Goal: Task Accomplishment & Management: Use online tool/utility

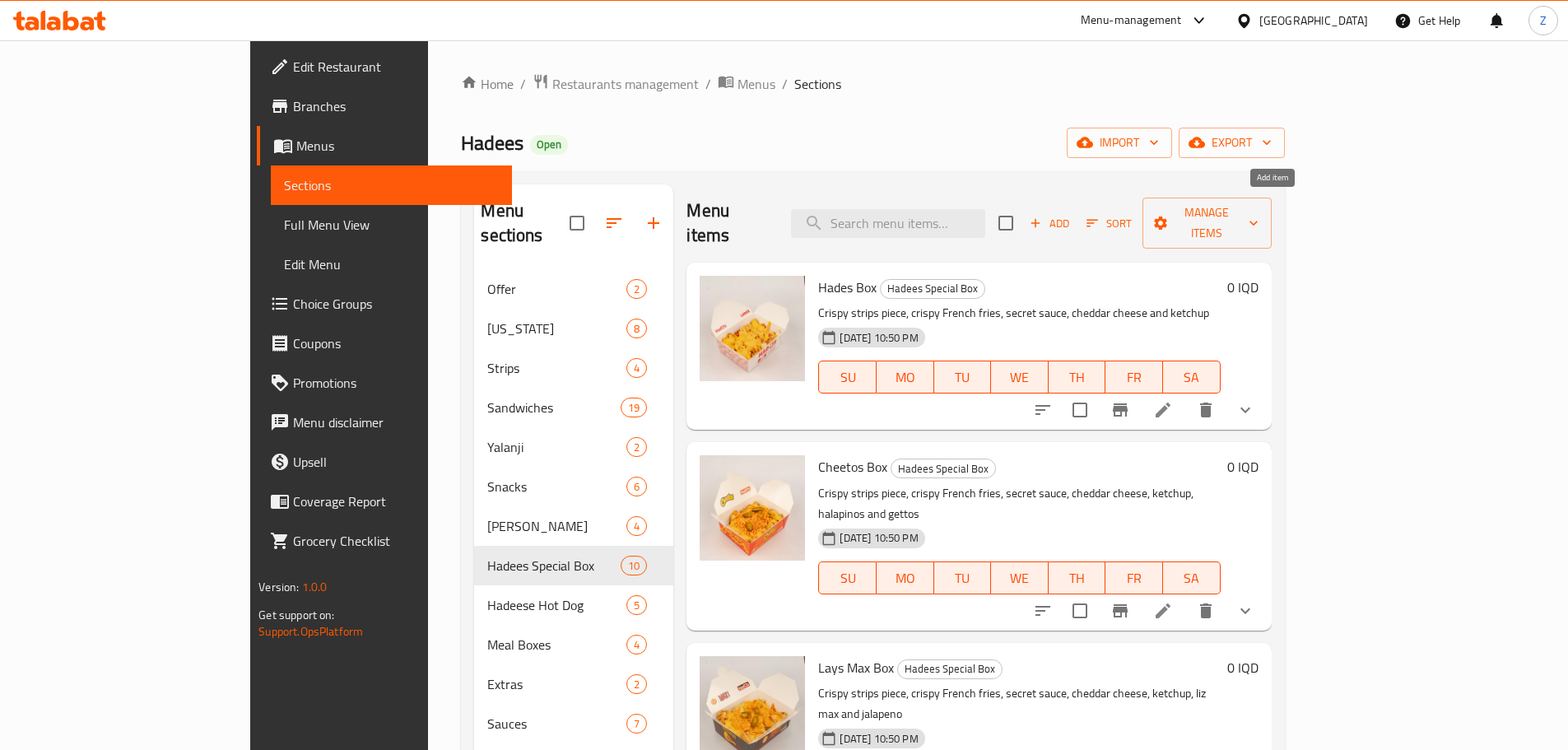
click at [1071, 214] on span "Add" at bounding box center [1049, 224] width 45 height 19
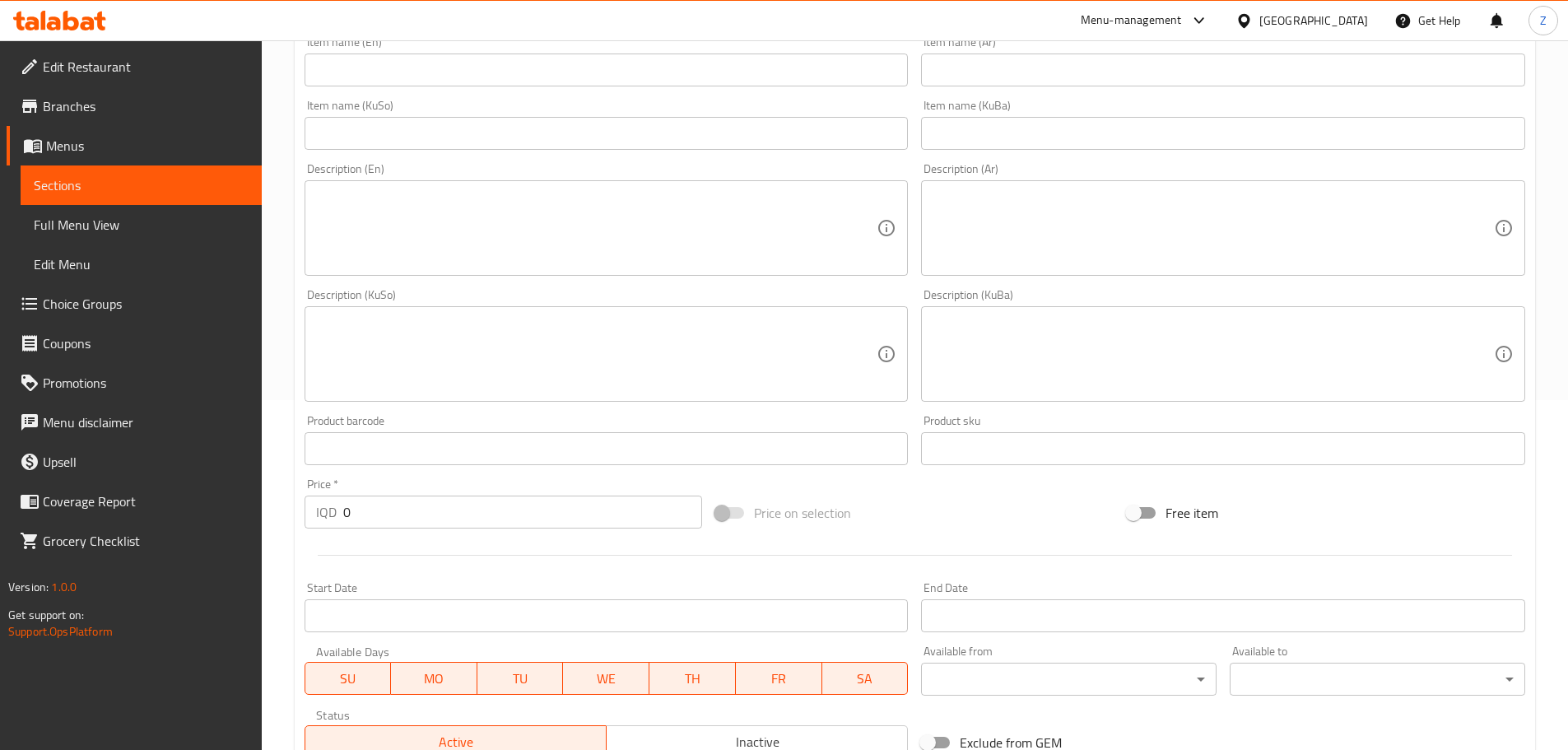
scroll to position [247, 0]
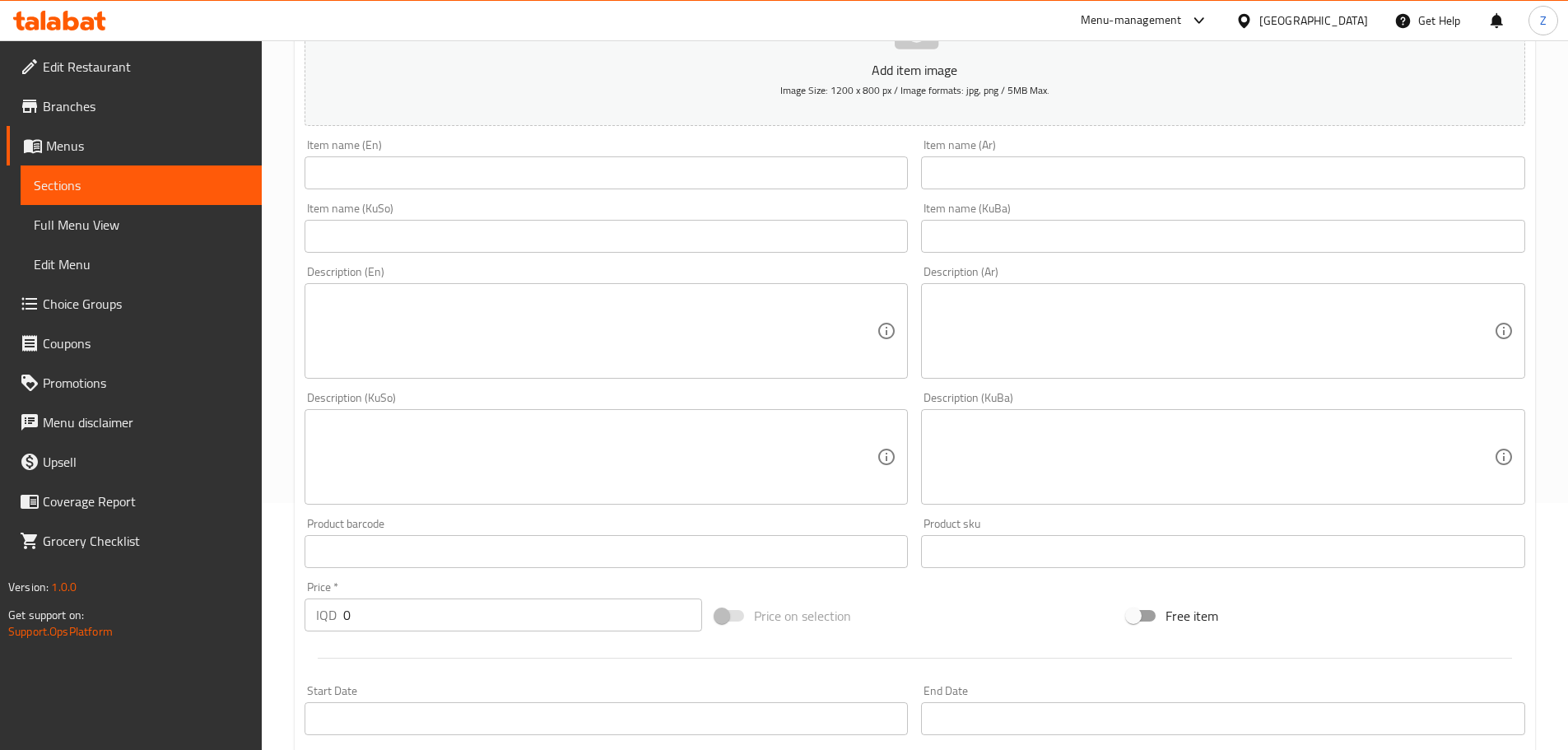
drag, startPoint x: 1072, startPoint y: 461, endPoint x: 1071, endPoint y: 472, distance: 11.0
click at [1071, 461] on textarea at bounding box center [1213, 458] width 562 height 78
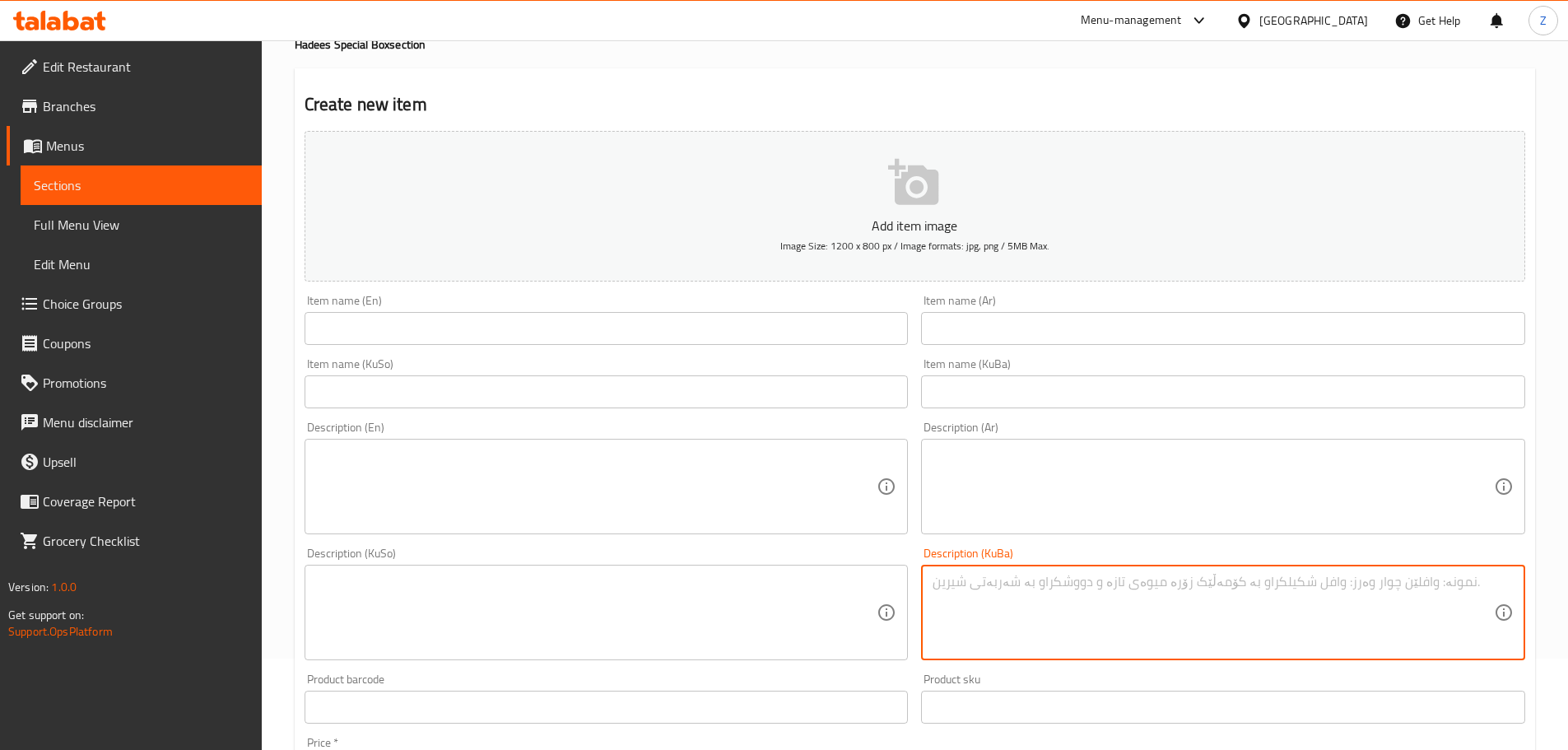
scroll to position [0, 0]
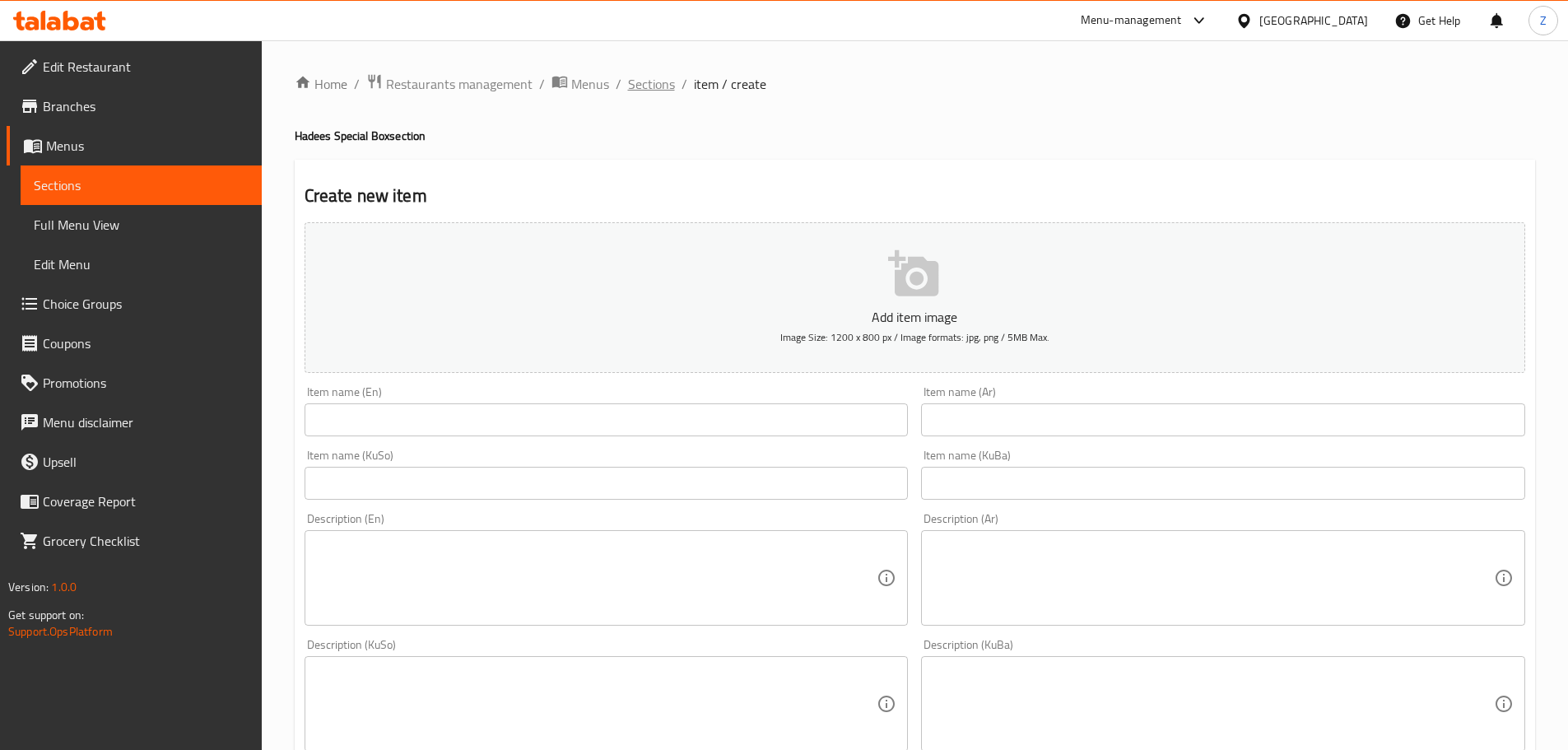
click at [638, 80] on span "Sections" at bounding box center [651, 84] width 47 height 20
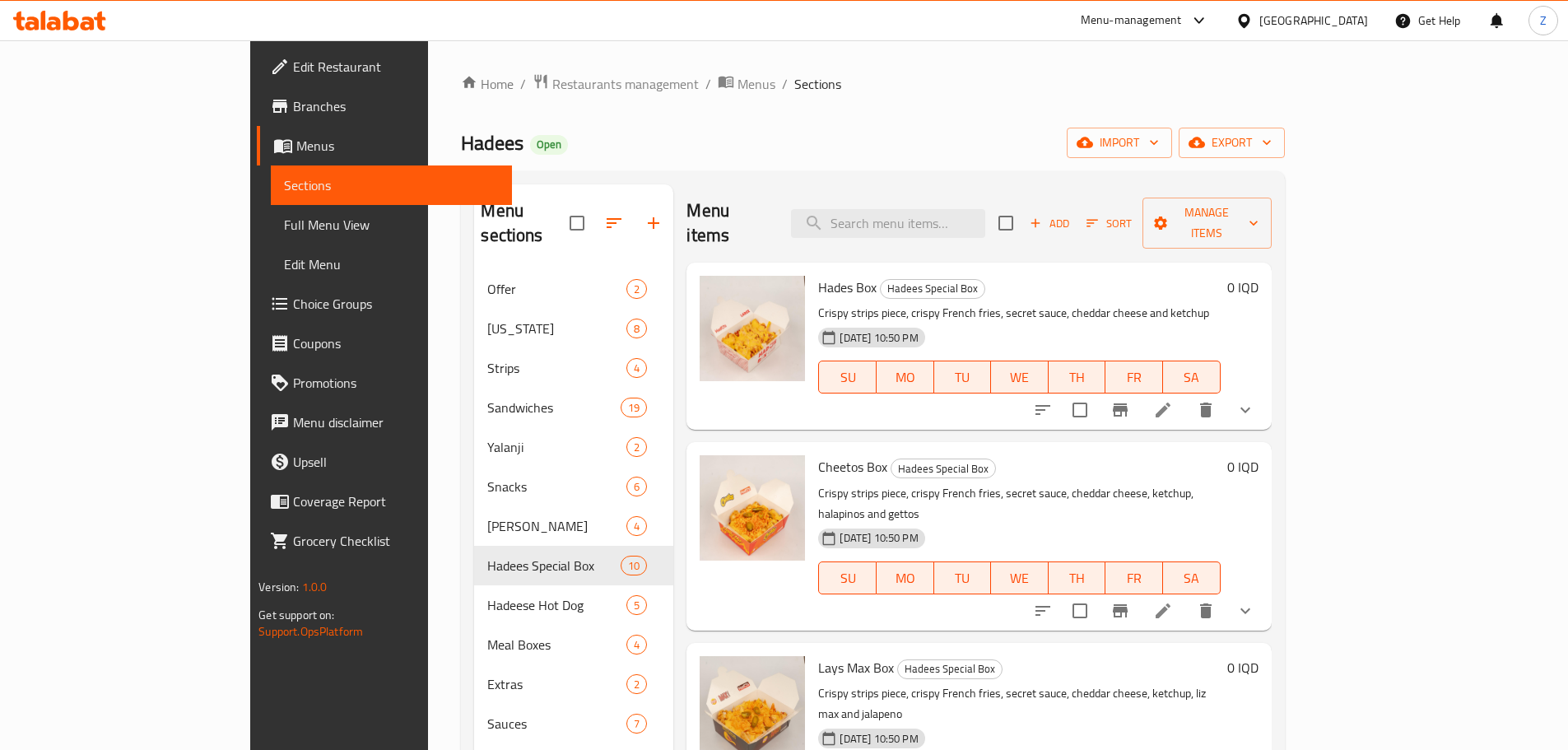
click at [1076, 590] on div "Menu items Add Sort Manage items Hades Box Hadees Special Box Crispy strips pie…" at bounding box center [972, 559] width 598 height 750
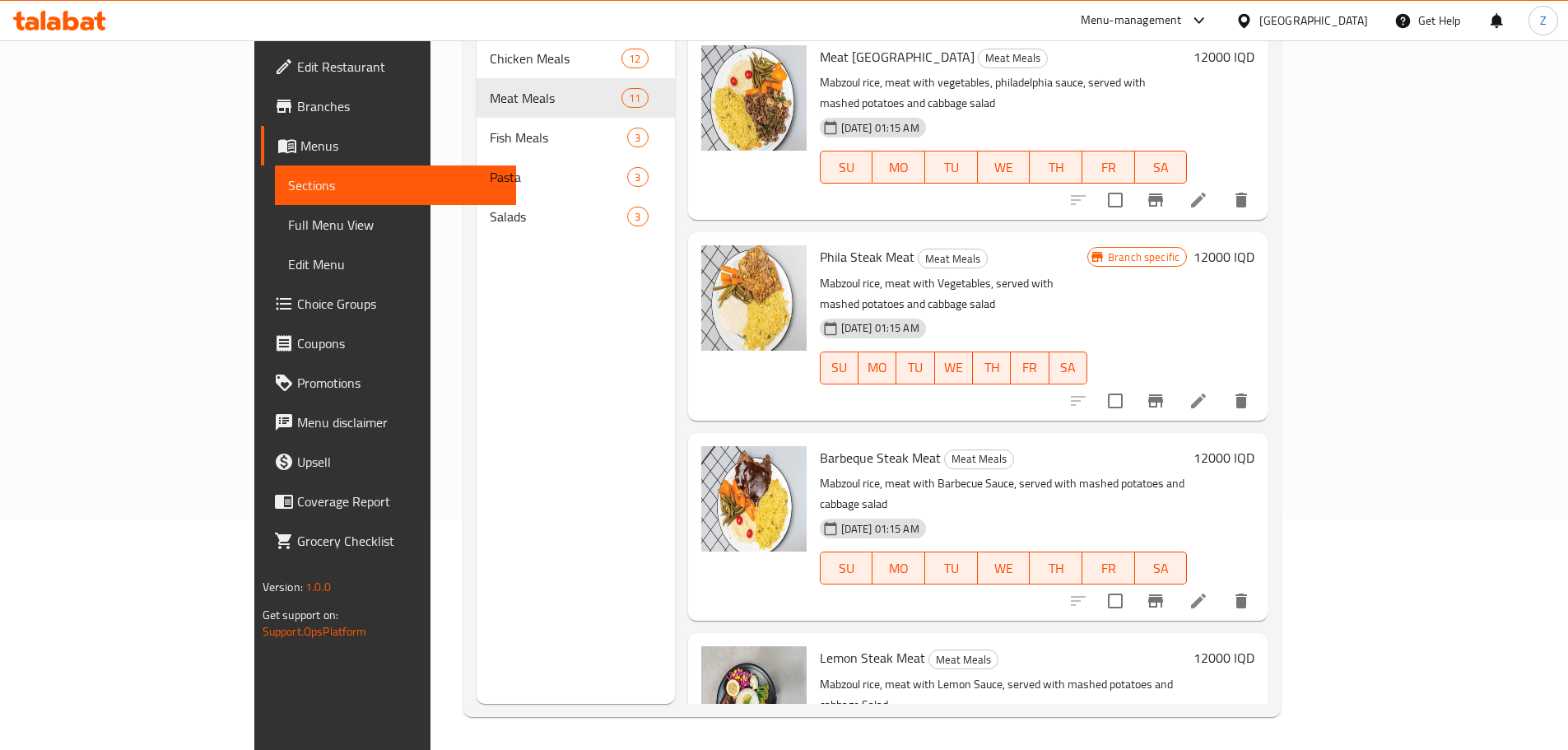
scroll to position [1270, 0]
